Goal: Information Seeking & Learning: Check status

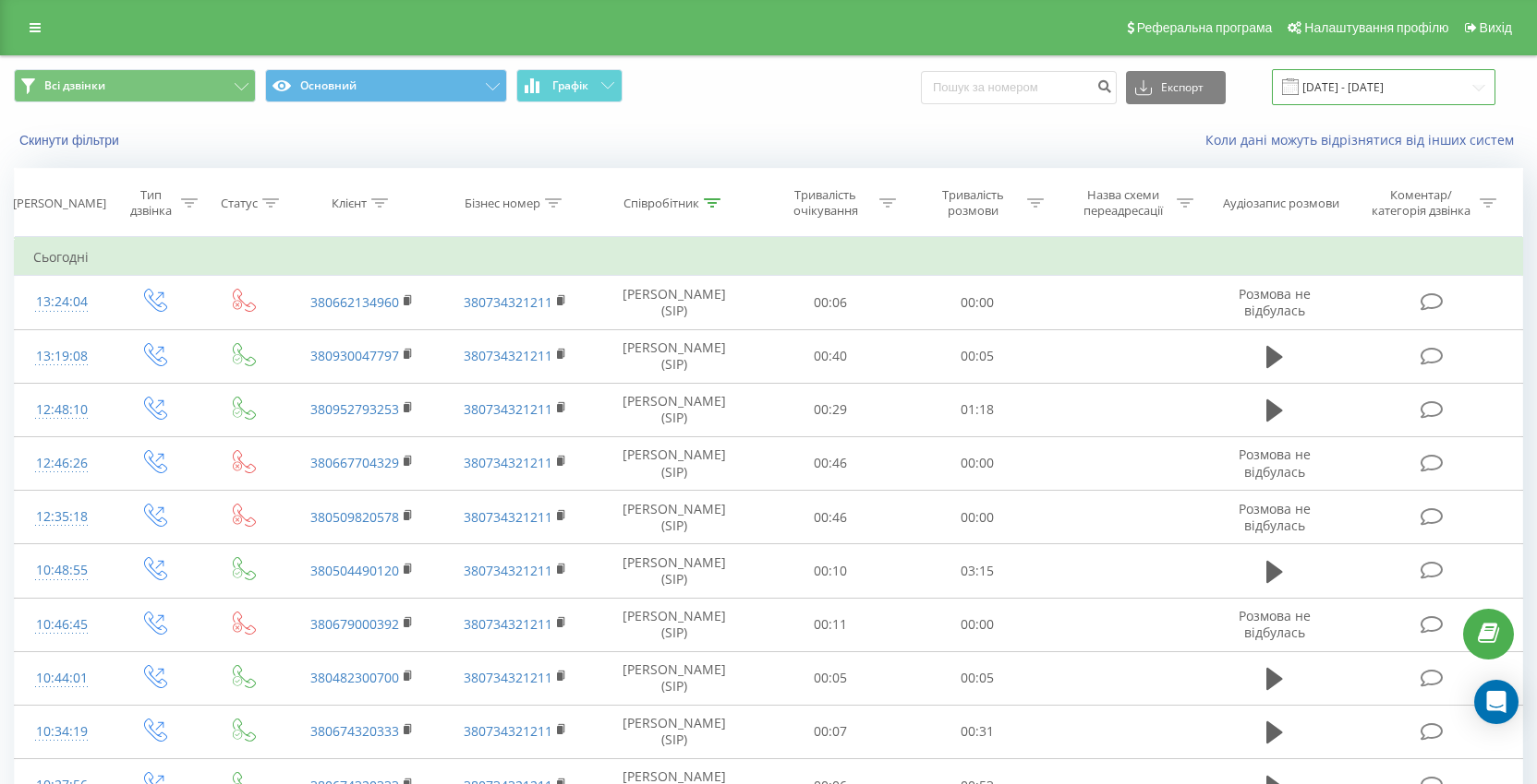
click at [1371, 79] on input "[DATE] - [DATE]" at bounding box center [1382, 87] width 223 height 36
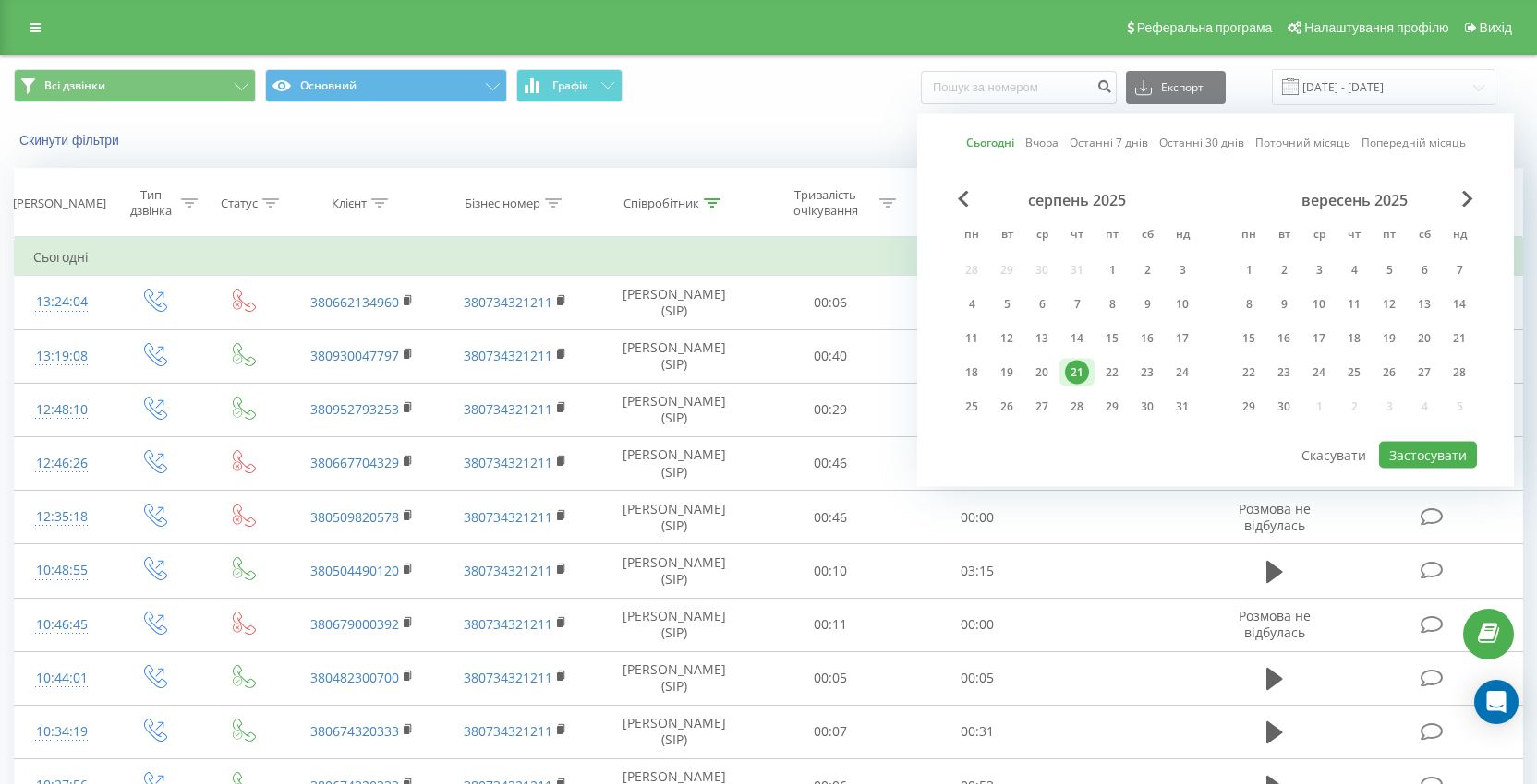
click at [973, 200] on div "серпень 2025" at bounding box center [1076, 200] width 245 height 18
click at [962, 198] on span "Previous Month" at bounding box center [962, 199] width 11 height 16
click at [1079, 378] on div "24" at bounding box center [1076, 373] width 24 height 24
click at [1448, 451] on button "Застосувати" at bounding box center [1427, 456] width 98 height 27
type input "24.07.2025 - 24.07.2025"
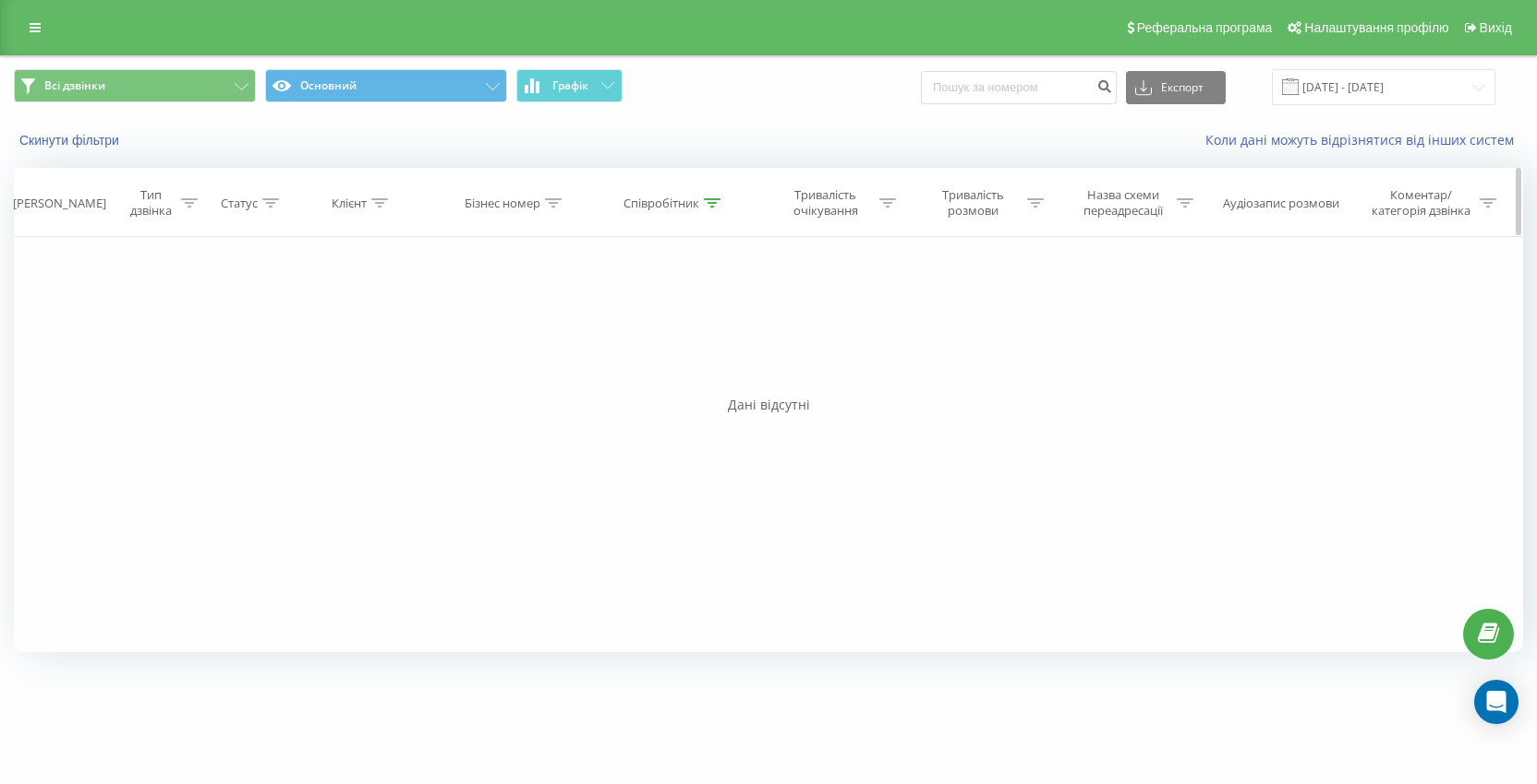
click at [719, 203] on icon at bounding box center [711, 204] width 16 height 10
drag, startPoint x: 659, startPoint y: 340, endPoint x: 555, endPoint y: 340, distance: 104.0
click at [555, 340] on div "Фільтрувати за умовою Дорівнює Введіть значення Скасувати OK Фільтрувати за умо…" at bounding box center [768, 445] width 1509 height 415
click at [726, 378] on span "OK" at bounding box center [713, 372] width 52 height 29
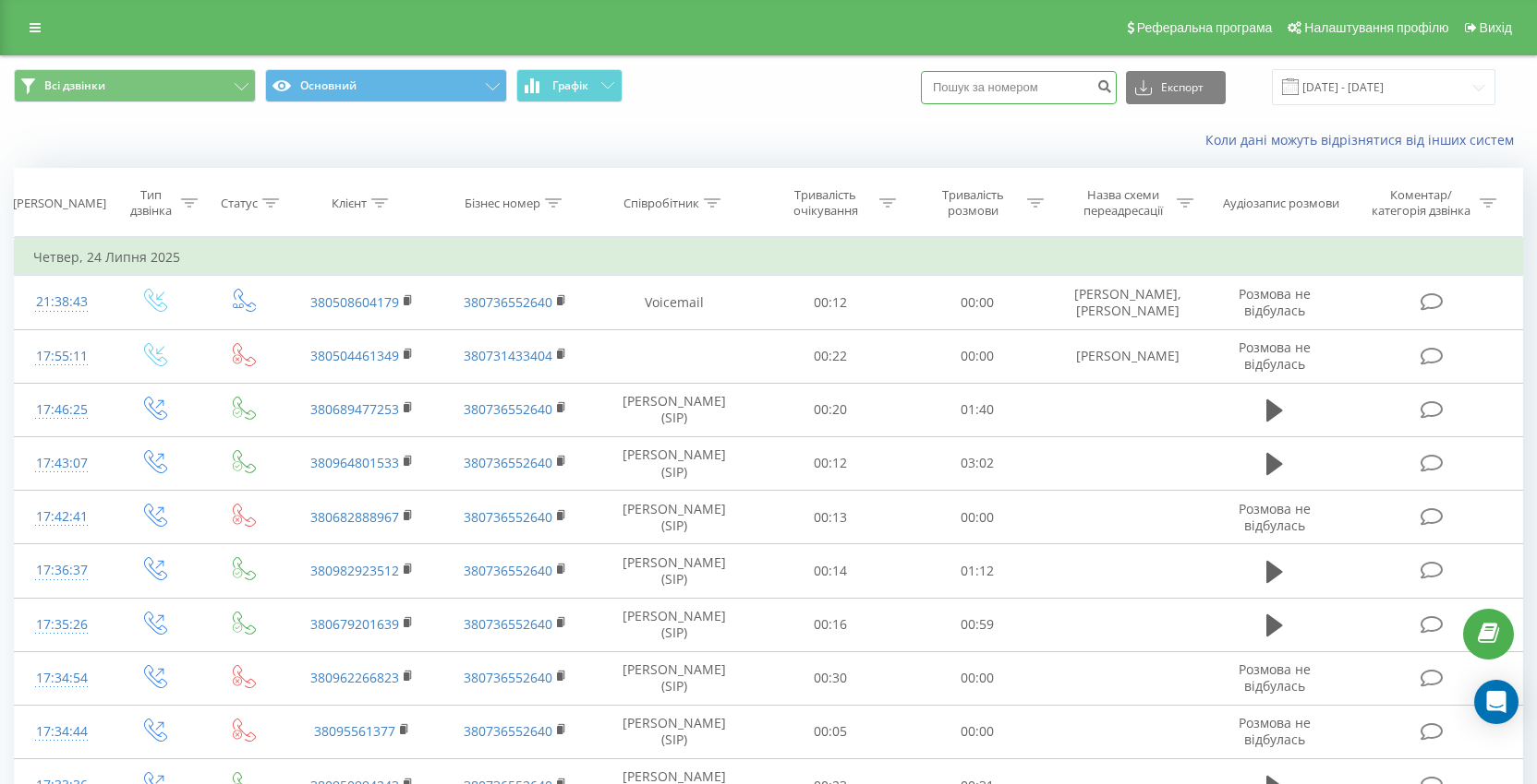
click at [998, 94] on input at bounding box center [1018, 88] width 196 height 33
paste input "0969269863"
type input "0969269863"
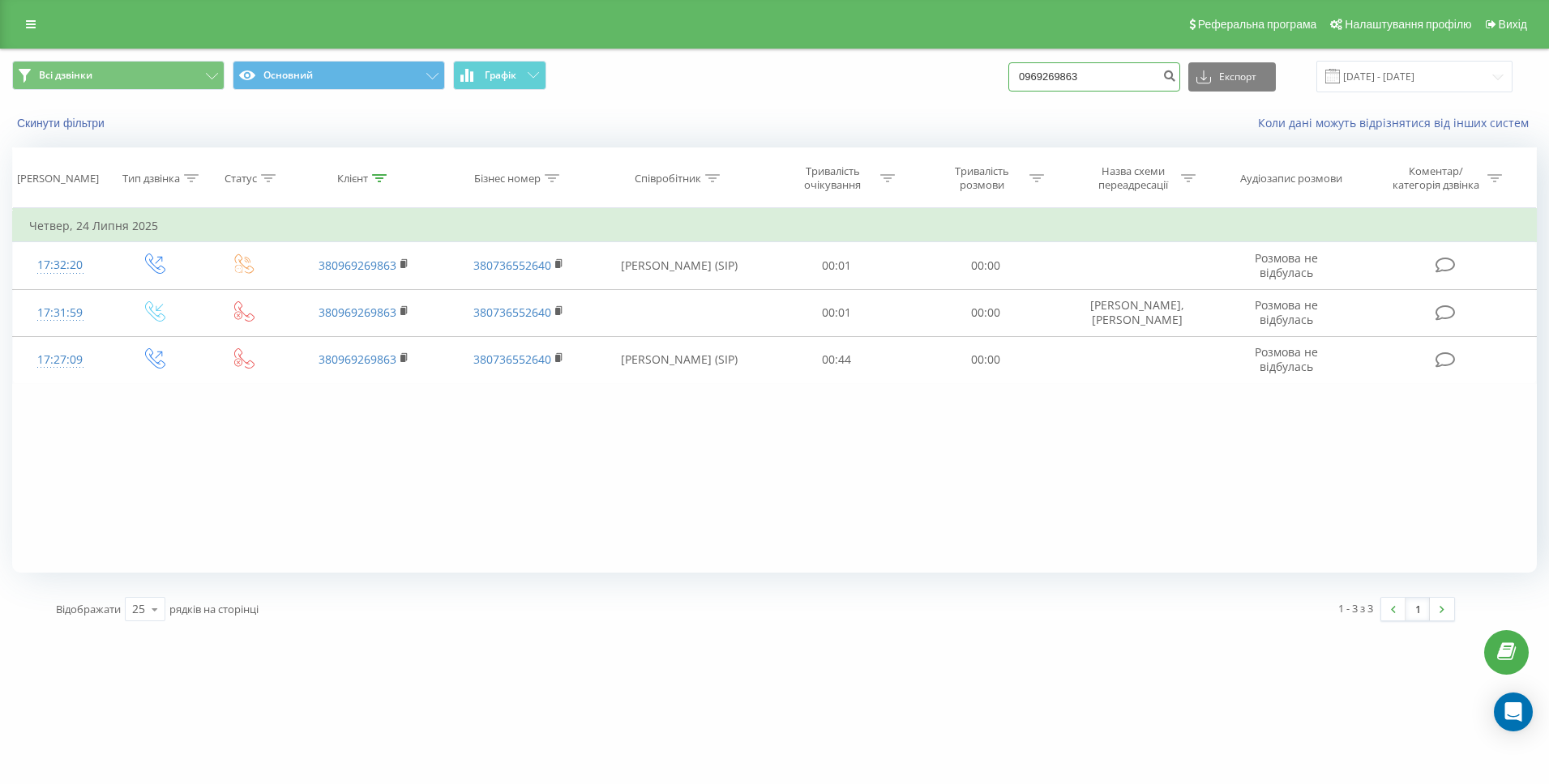
drag, startPoint x: 1130, startPoint y: 75, endPoint x: 962, endPoint y: 75, distance: 168.0
click at [962, 75] on div "Всі дзвінки Основний Графік 0969269863 Експорт .csv .xls .xlsx 21.05.2025 - 21.…" at bounding box center [774, 76] width 1524 height 31
paste input "37100741"
type input "0937100741"
click at [1176, 79] on icon "submit" at bounding box center [1169, 73] width 14 height 9
